Goal: Task Accomplishment & Management: Manage account settings

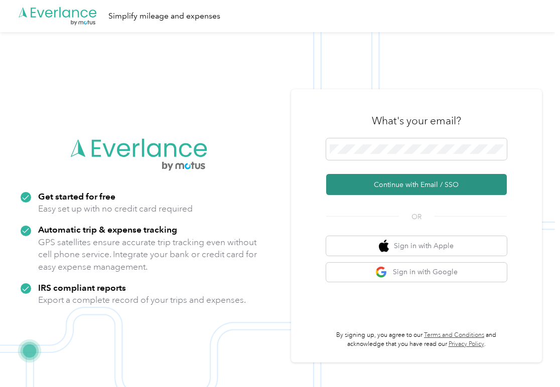
click at [369, 182] on button "Continue with Email / SSO" at bounding box center [416, 184] width 181 height 21
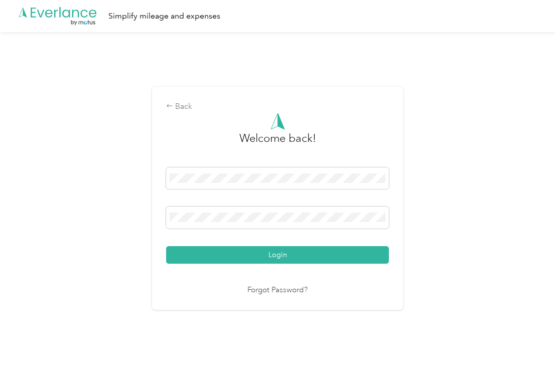
click at [280, 254] on button "Login" at bounding box center [277, 255] width 223 height 18
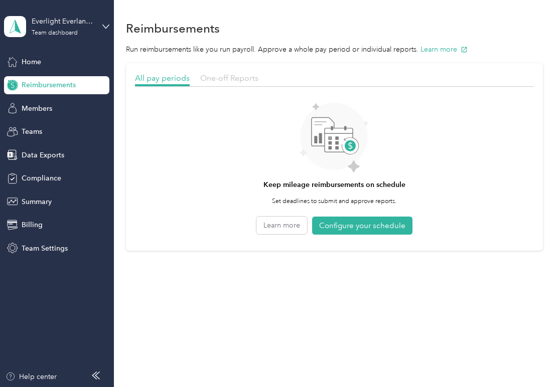
click at [222, 76] on span "One-off Reports" at bounding box center [229, 78] width 58 height 10
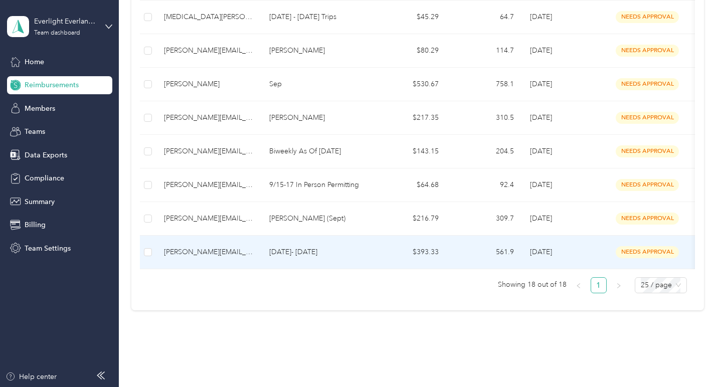
scroll to position [486, 0]
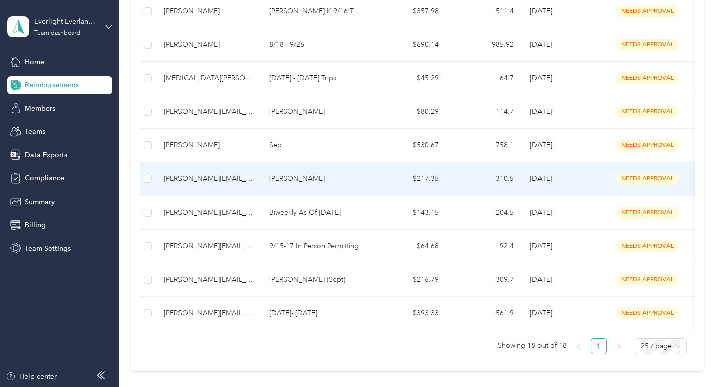
scroll to position [430, 0]
